Goal: Task Accomplishment & Management: Manage account settings

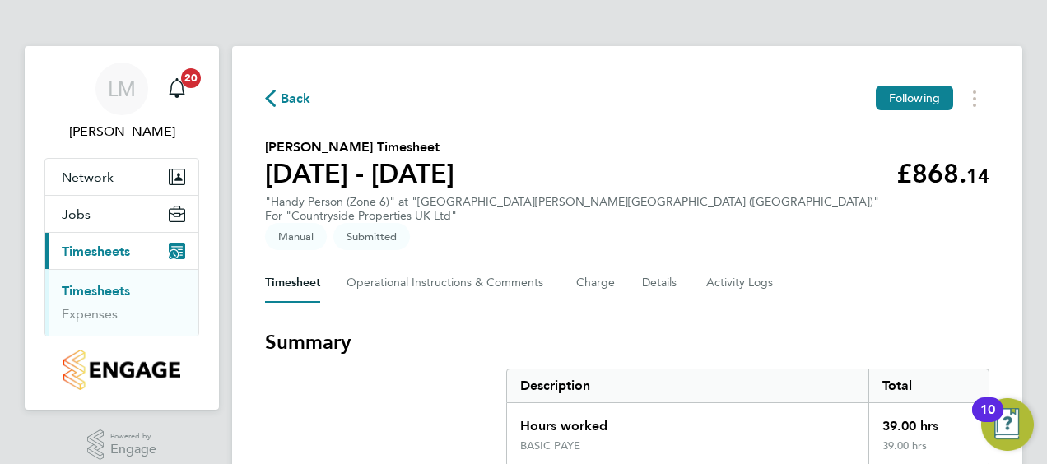
click at [119, 290] on link "Timesheets" at bounding box center [96, 291] width 68 height 16
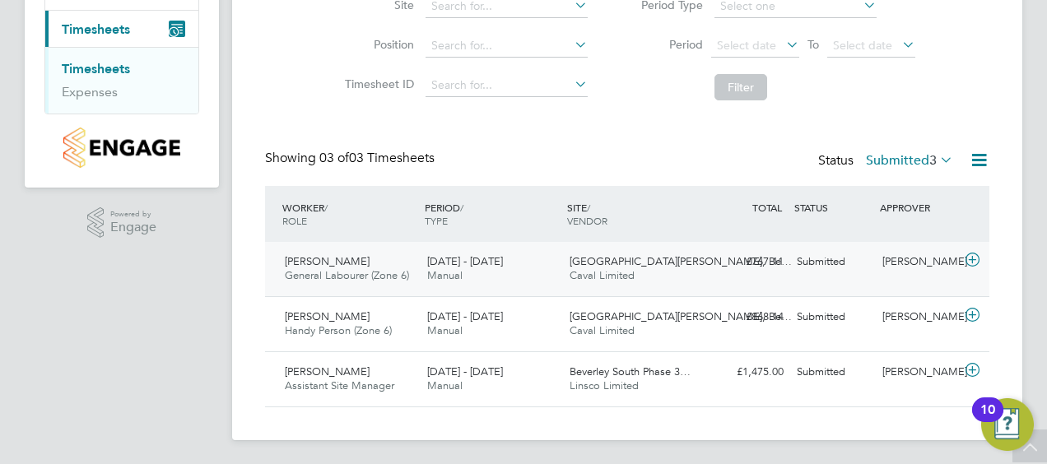
click at [972, 256] on icon at bounding box center [972, 259] width 21 height 13
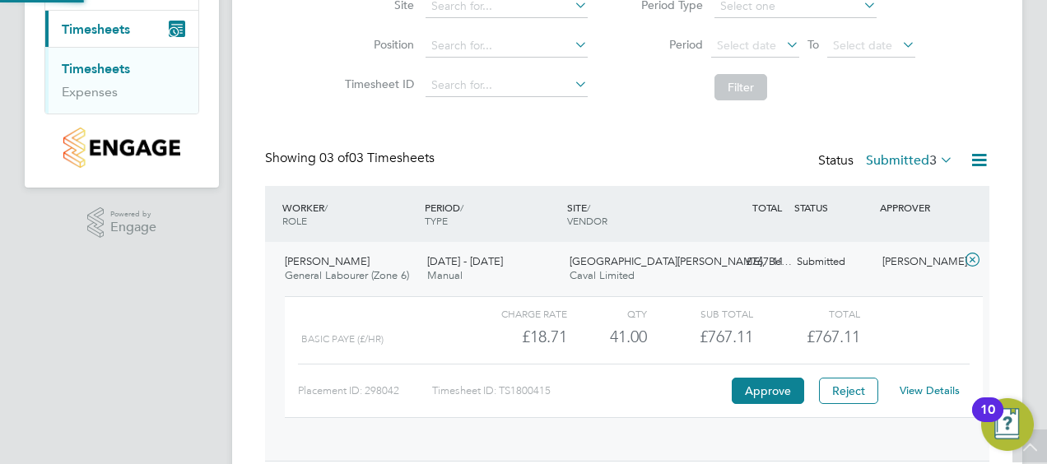
scroll to position [28, 160]
click at [740, 369] on div "Placement ID: 298042 Timesheet ID: TS1800415 Approve Reject View Details" at bounding box center [633, 384] width 671 height 40
click at [751, 383] on button "Approve" at bounding box center [767, 391] width 72 height 26
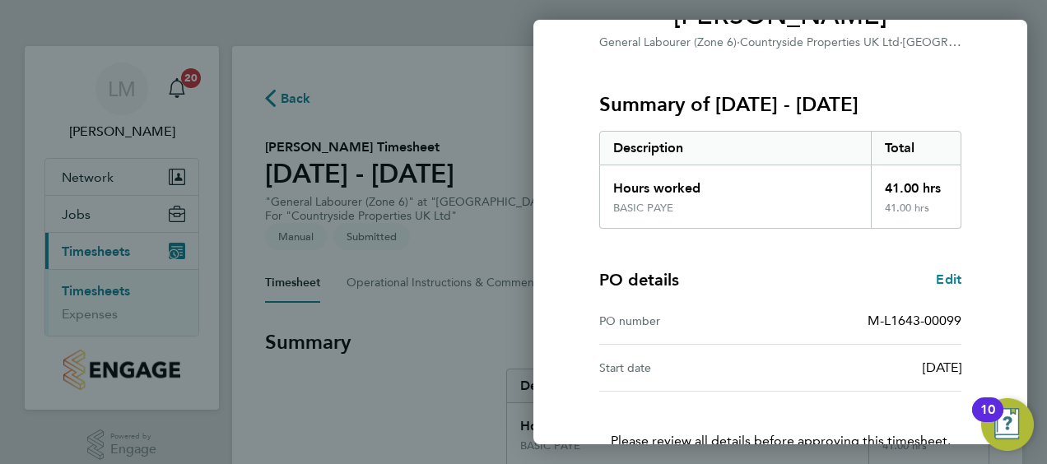
scroll to position [276, 0]
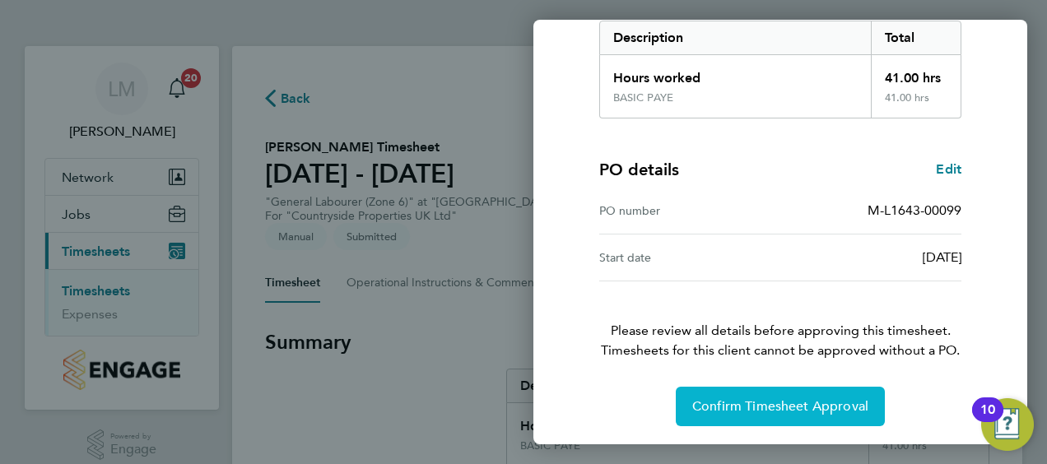
click at [731, 392] on button "Confirm Timesheet Approval" at bounding box center [779, 406] width 209 height 39
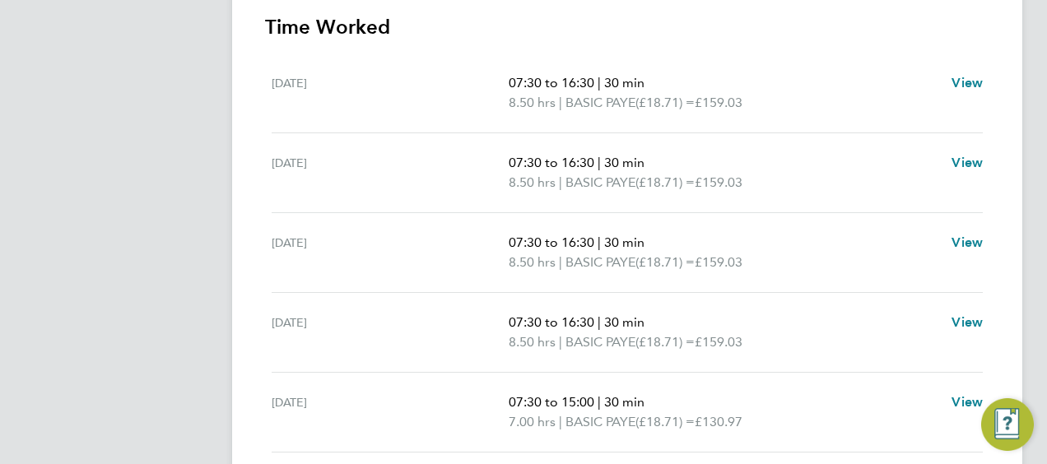
scroll to position [165, 0]
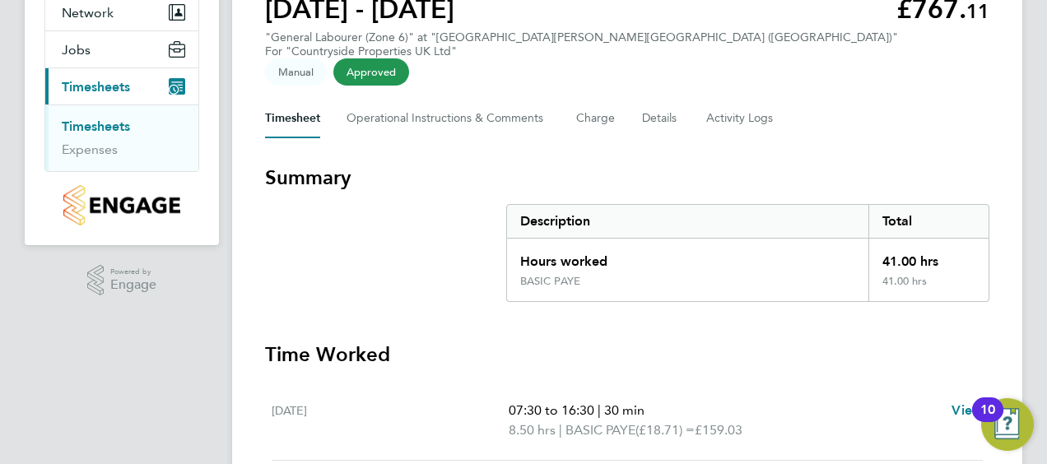
click at [109, 123] on link "Timesheets" at bounding box center [96, 126] width 68 height 16
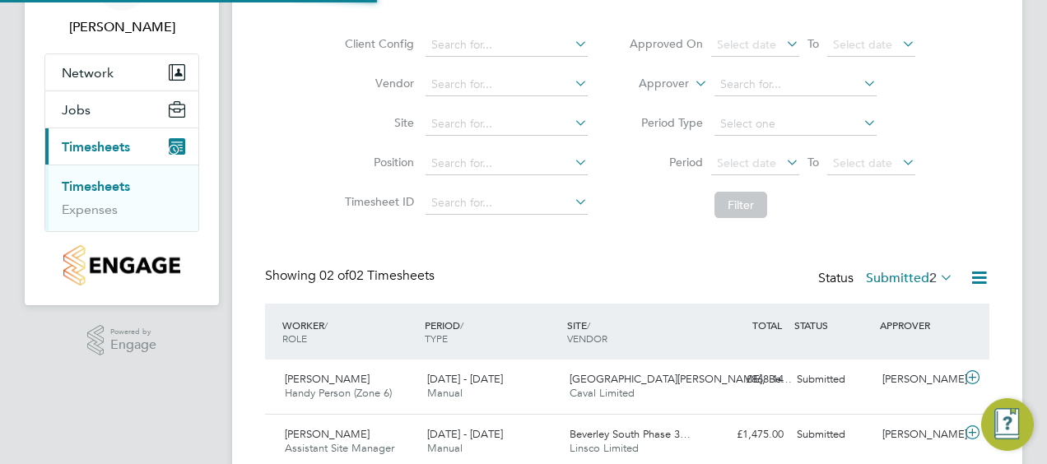
scroll to position [168, 0]
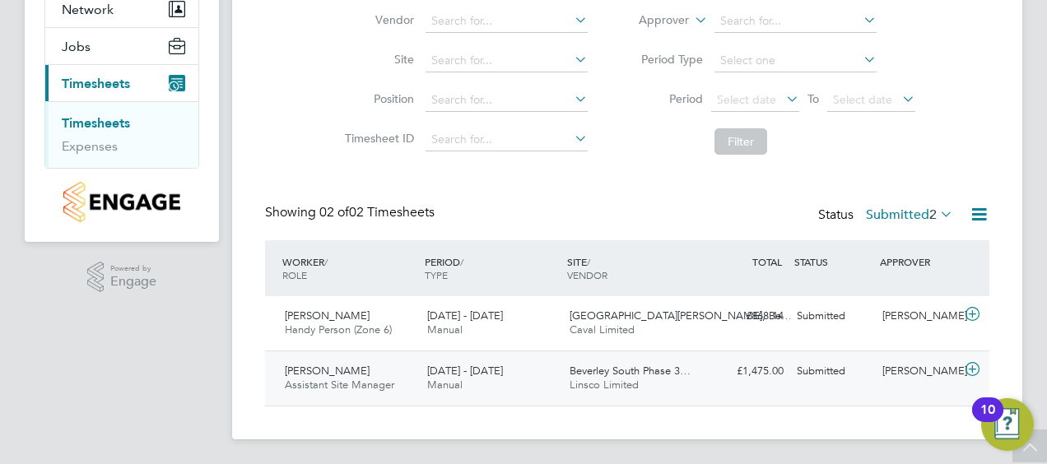
click at [972, 367] on icon at bounding box center [972, 369] width 21 height 13
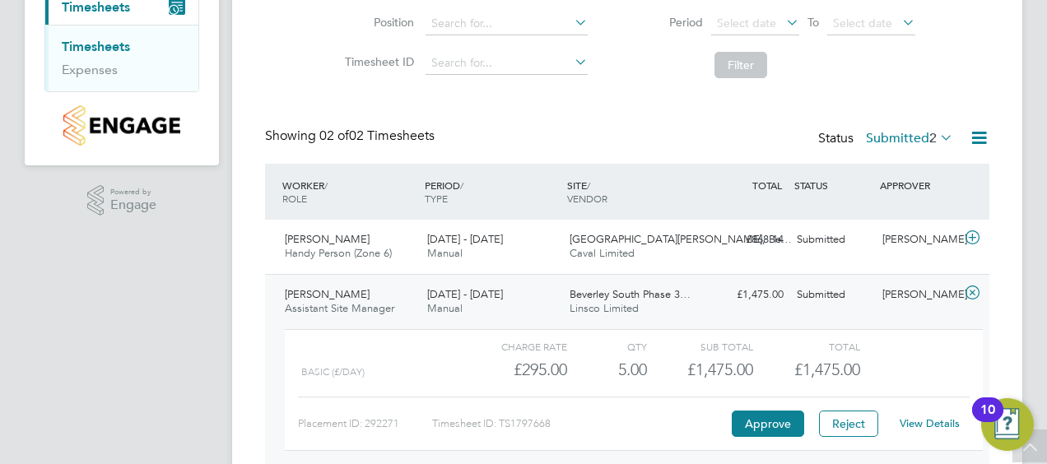
scroll to position [319, 0]
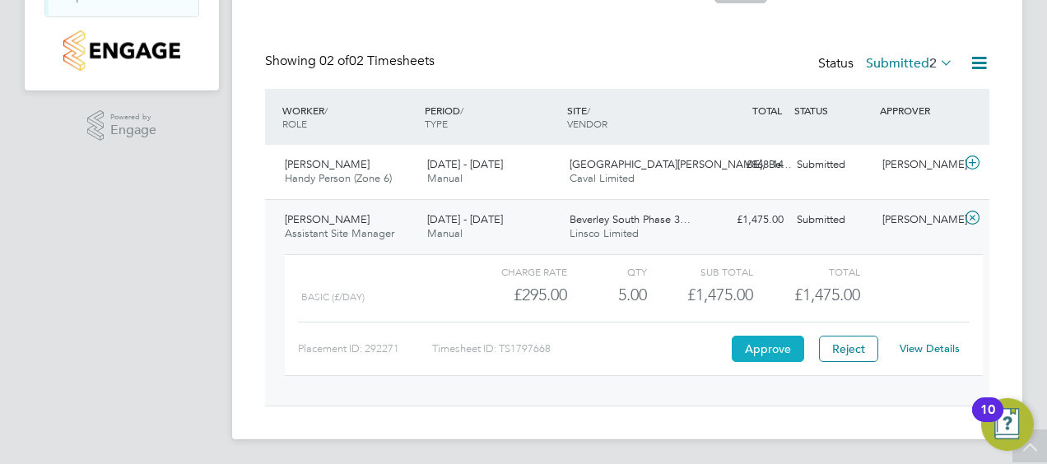
click at [763, 337] on button "Approve" at bounding box center [767, 349] width 72 height 26
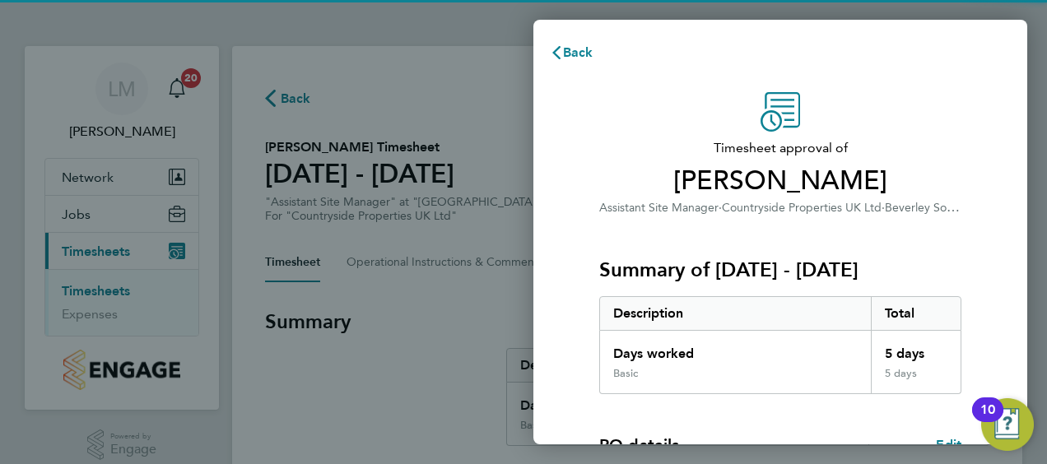
scroll to position [276, 0]
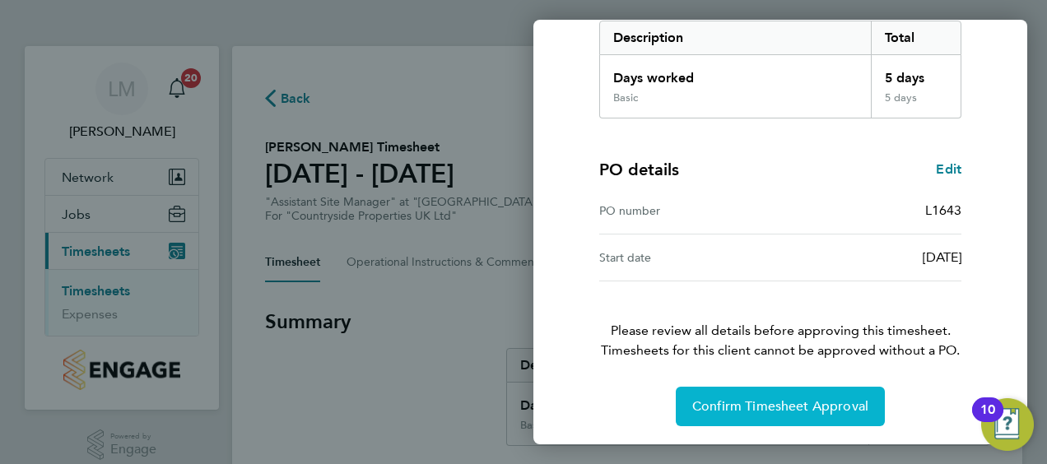
click at [792, 411] on span "Confirm Timesheet Approval" at bounding box center [780, 406] width 176 height 16
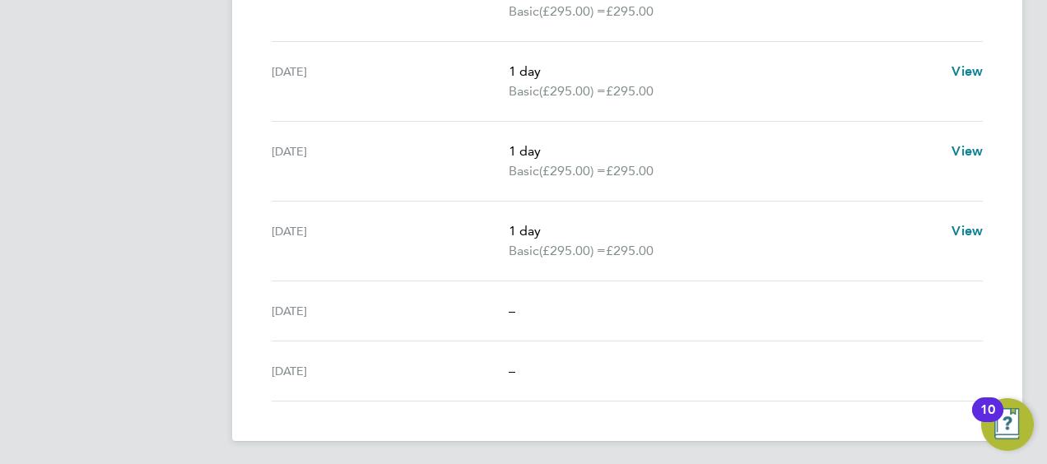
scroll to position [231, 0]
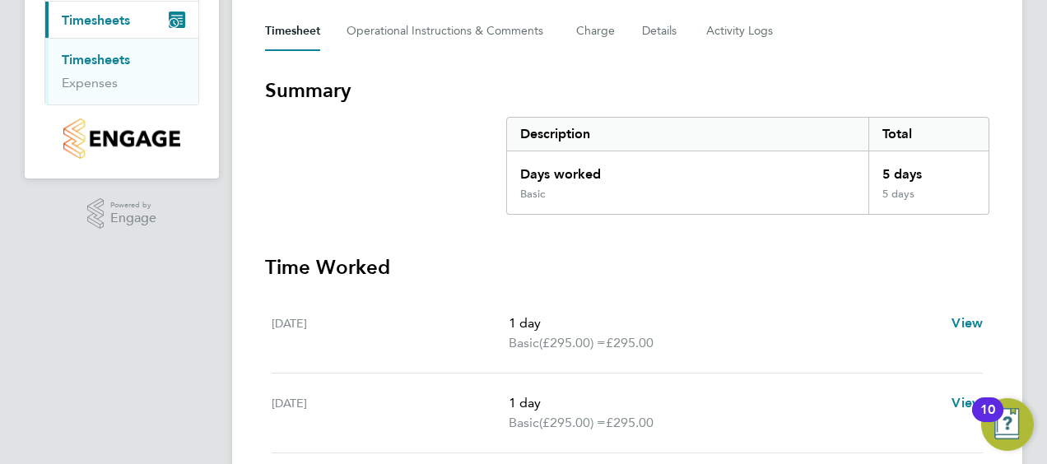
click at [72, 48] on ul "Timesheets Expenses" at bounding box center [121, 71] width 153 height 67
click at [86, 66] on li "Timesheets" at bounding box center [123, 63] width 123 height 23
click at [86, 62] on link "Timesheets" at bounding box center [96, 60] width 68 height 16
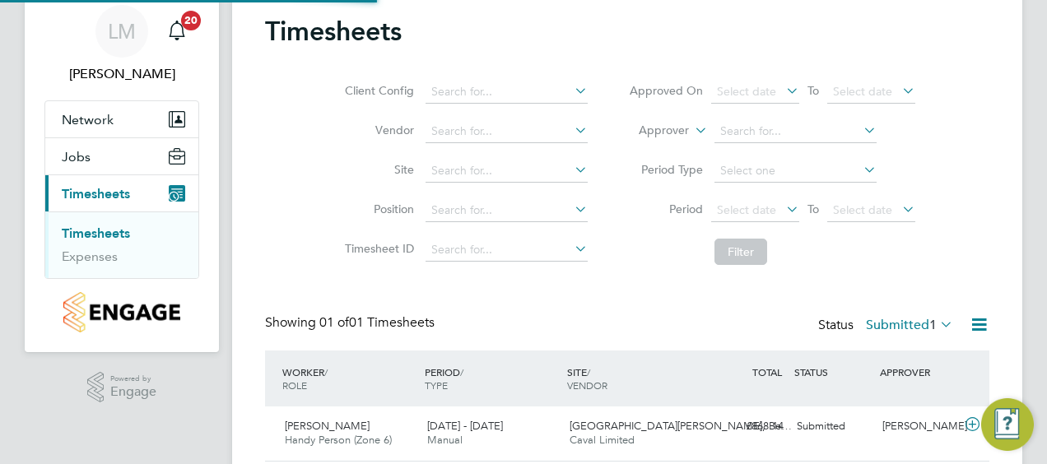
scroll to position [114, 0]
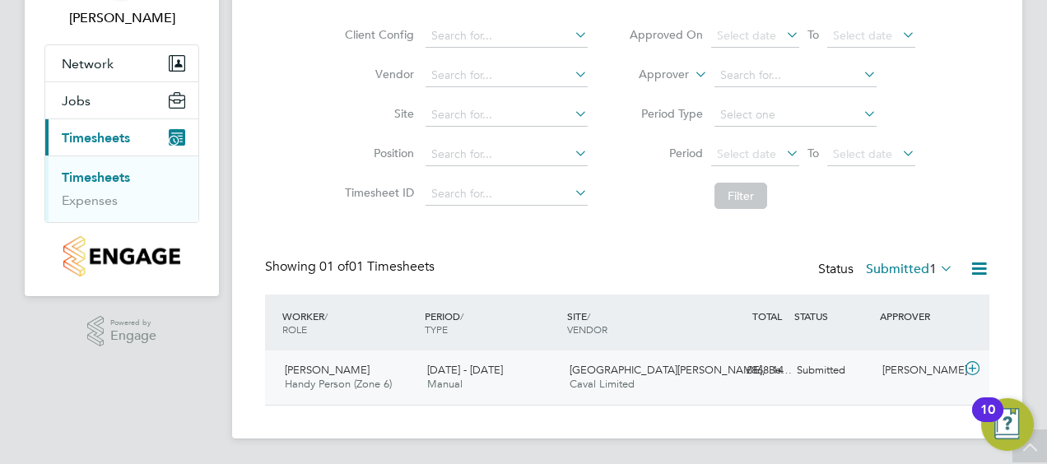
click at [969, 369] on icon at bounding box center [972, 368] width 21 height 13
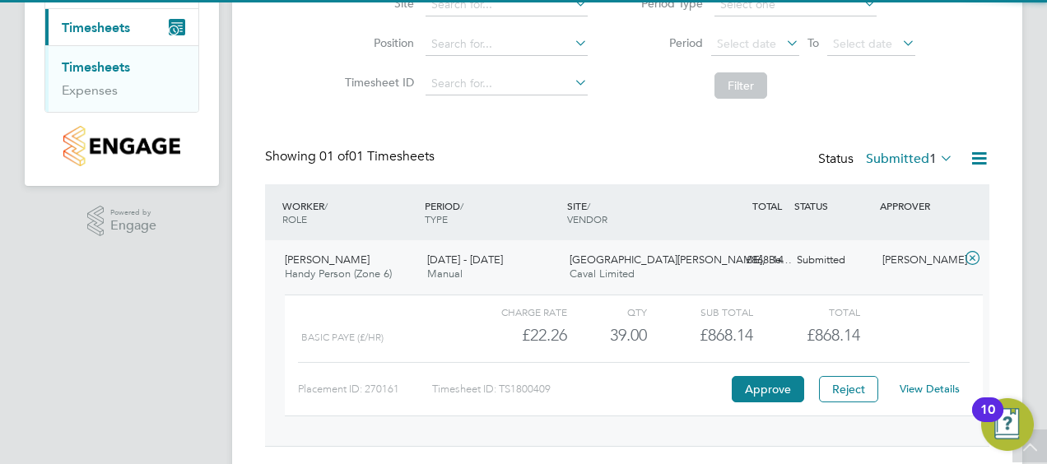
scroll to position [264, 0]
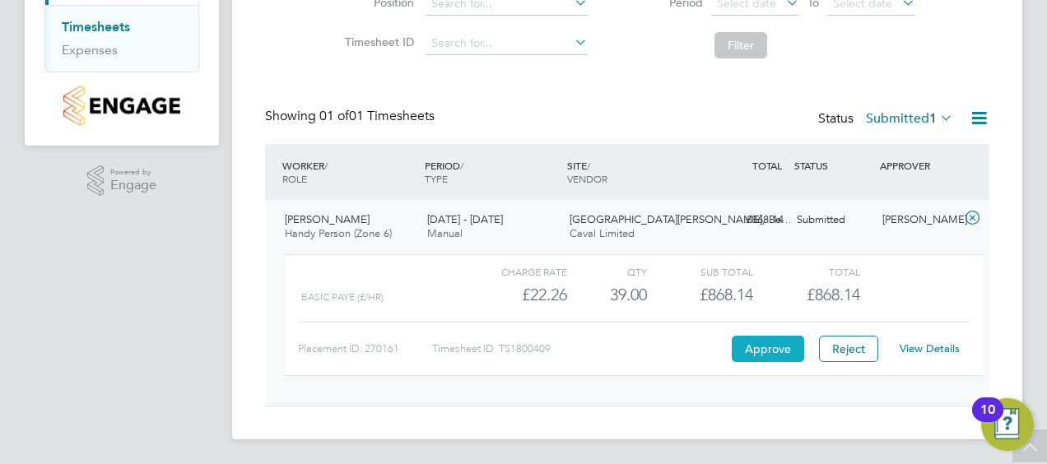
click at [768, 336] on button "Approve" at bounding box center [767, 349] width 72 height 26
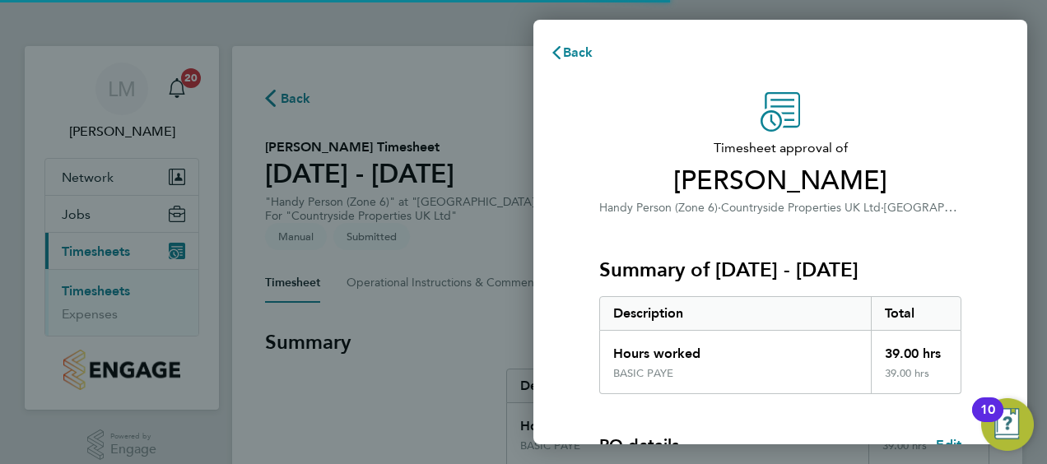
scroll to position [323, 0]
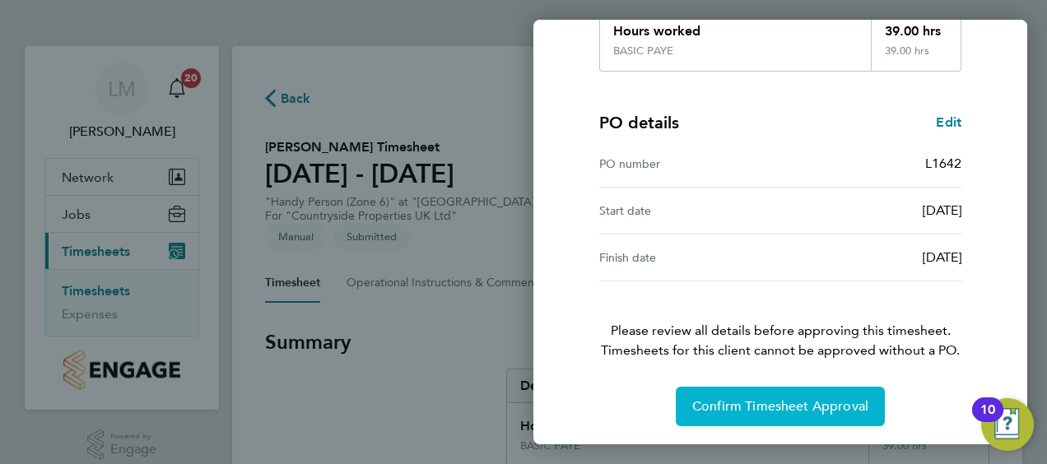
click at [731, 393] on button "Confirm Timesheet Approval" at bounding box center [779, 406] width 209 height 39
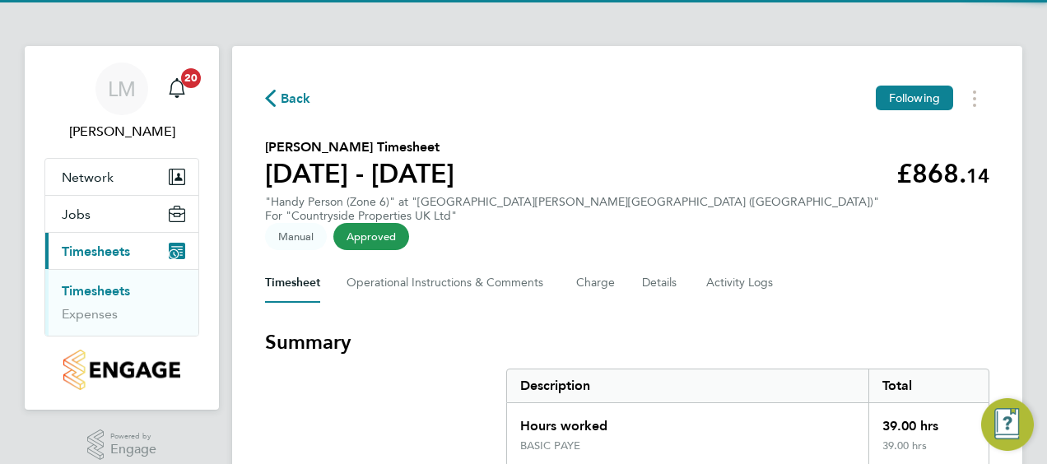
click at [485, 169] on section "Lee Hardiman's Timesheet 04 - 10 Aug 2025 £868. 14 "Handy Person (Zone 6)" at "…" at bounding box center [627, 190] width 724 height 106
